Goal: Task Accomplishment & Management: Use online tool/utility

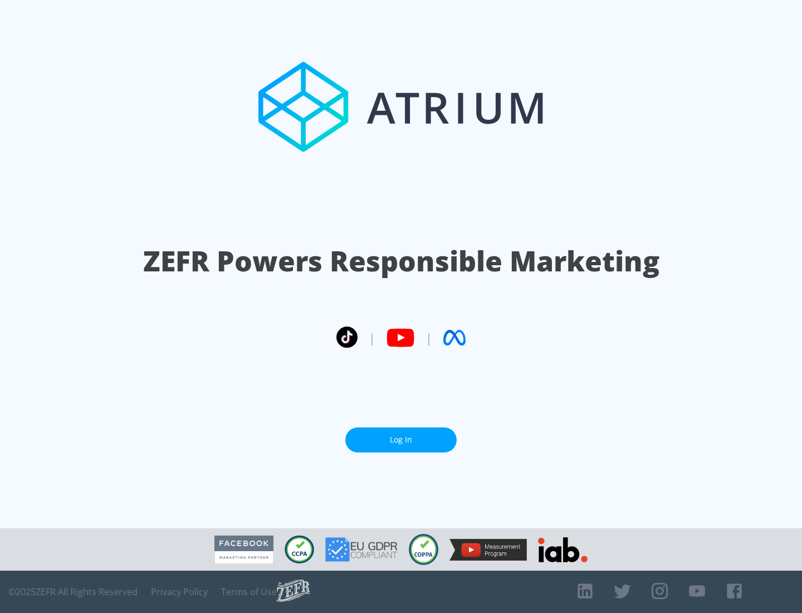
click at [401, 435] on link "Log In" at bounding box center [400, 439] width 111 height 25
